Goal: Task Accomplishment & Management: Manage account settings

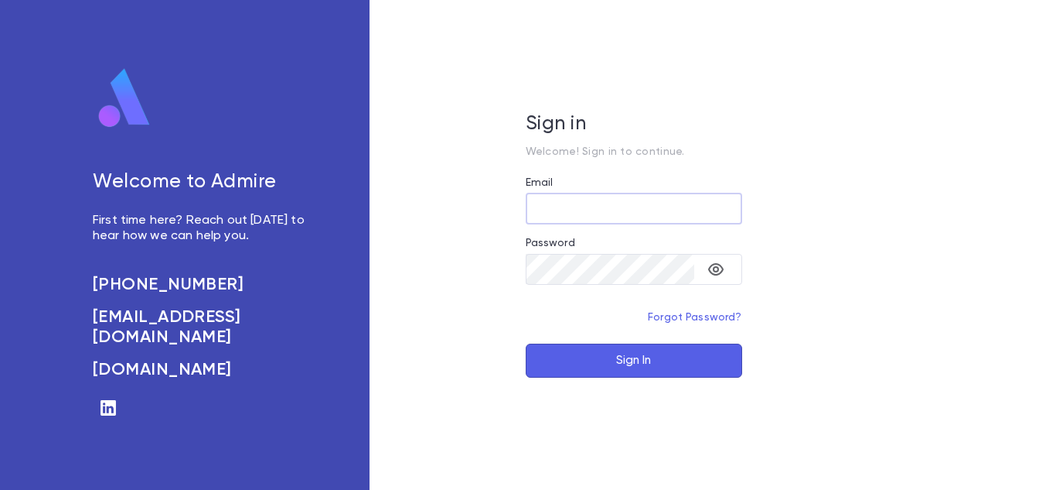
type input "**********"
click at [645, 372] on button "Sign In" at bounding box center [634, 360] width 217 height 34
